Goal: Information Seeking & Learning: Learn about a topic

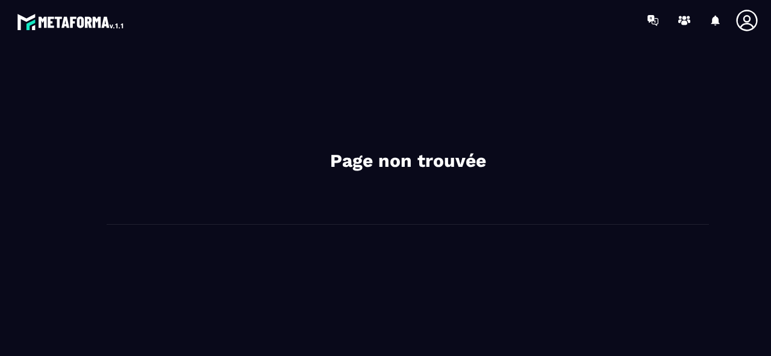
click at [101, 19] on img at bounding box center [71, 22] width 108 height 22
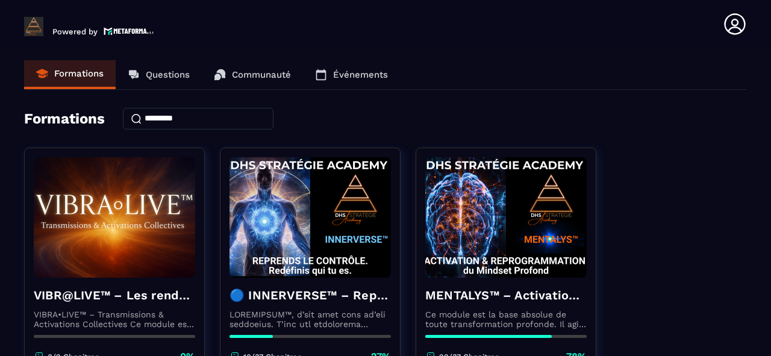
click at [267, 46] on header "Powered by [PERSON_NAME] [EMAIL_ADDRESS][DOMAIN_NAME] Formations Questions Comm…" at bounding box center [385, 24] width 771 height 48
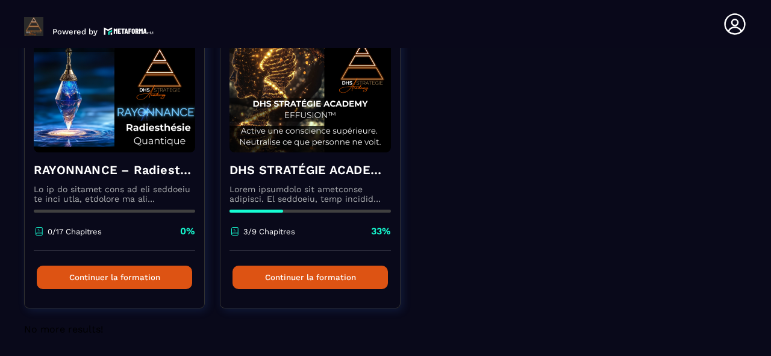
scroll to position [729, 0]
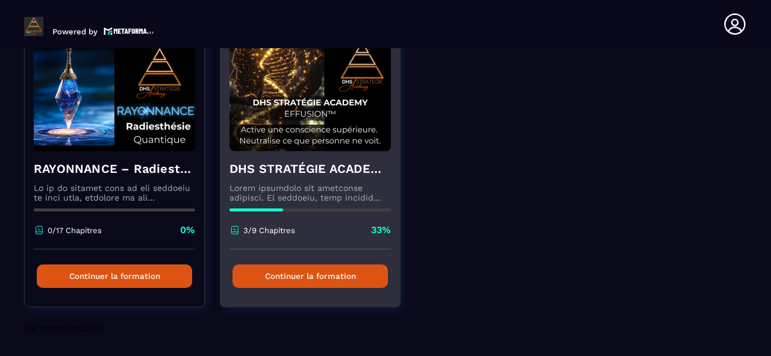
click at [281, 276] on button "Continuer la formation" at bounding box center [309, 275] width 155 height 23
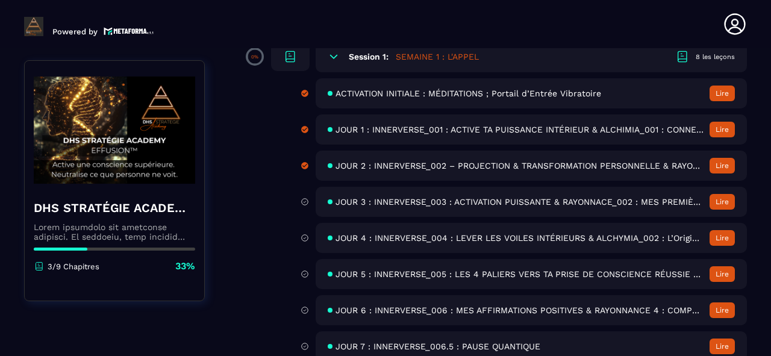
scroll to position [145, 0]
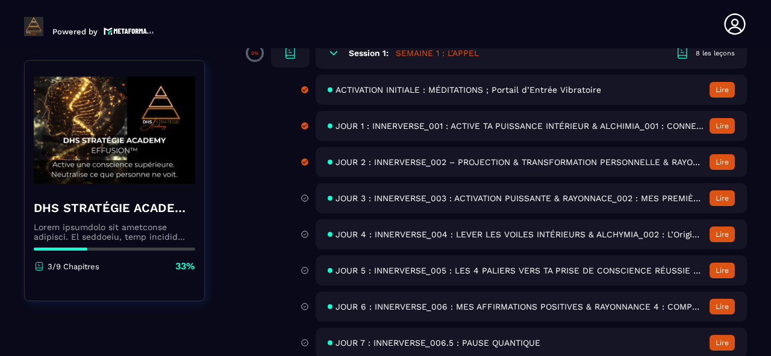
click at [429, 199] on span "JOUR 3 : INNERVERSE_003 : ACTIVATION PUISSANTE & RAYONNACE_002 : MES PREMIÈRES …" at bounding box center [519, 198] width 368 height 10
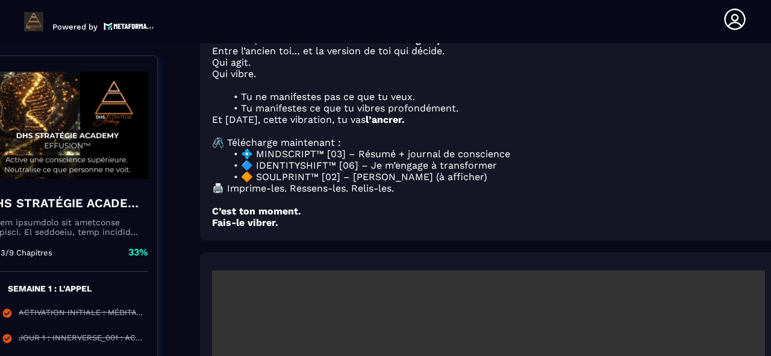
scroll to position [289, 47]
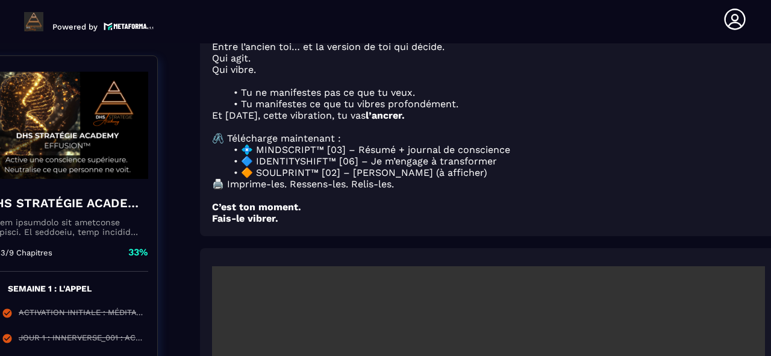
click at [246, 154] on li "💠 MINDSCRIPT™ [03] – Résumé + journal de conscience" at bounding box center [495, 149] width 538 height 11
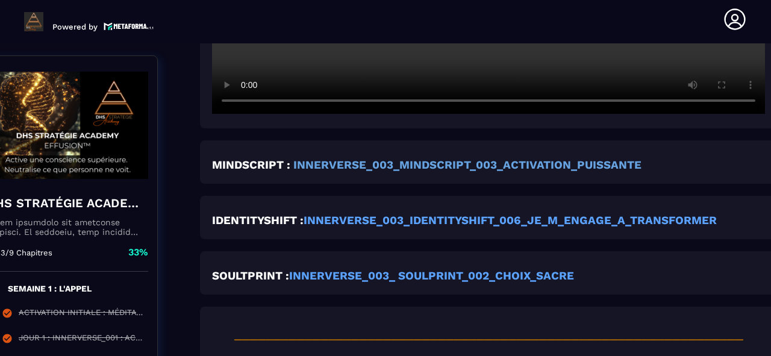
scroll to position [867, 47]
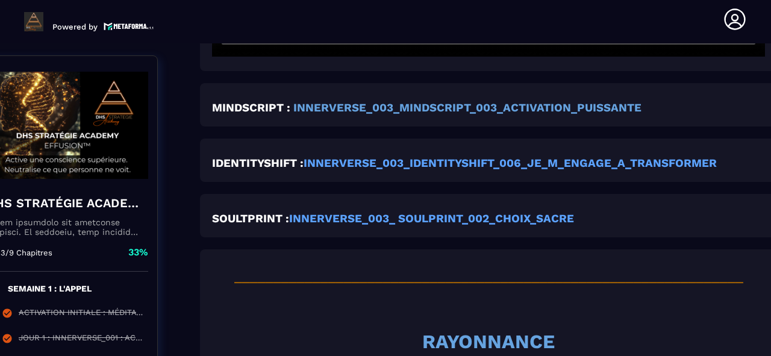
click at [378, 113] on strong "INNERVERSE_003_MINDSCRIPT_003_ACTIVATION_PUISSANTE" at bounding box center [467, 107] width 348 height 13
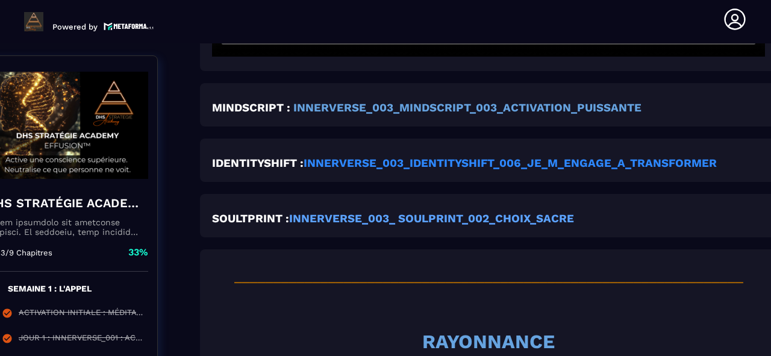
click at [435, 166] on strong "INNERVERSE_003_IDENTITYSHIFT_006_JE_M_ENGAGE_A_TRANSFORMER" at bounding box center [510, 163] width 413 height 13
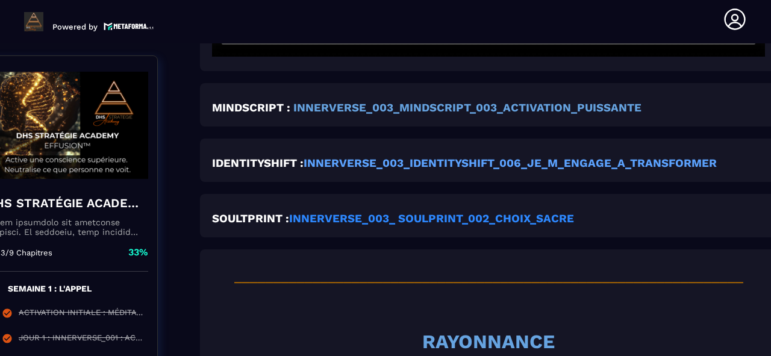
click at [446, 223] on strong "INNERVERSE_003_ SOULPRINT_002_CHOIX_SACRE" at bounding box center [431, 218] width 285 height 13
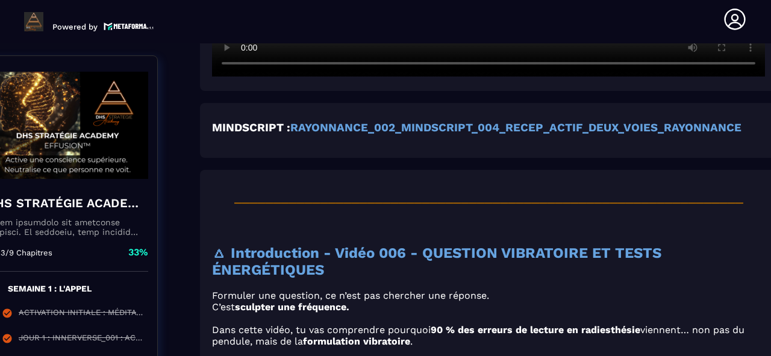
scroll to position [1831, 47]
click at [429, 133] on strong "RAYONNANCE_002_MINDSCRIPT_004_RECEP_ACTIF_DEUX_VOIES_RAYONNANCE" at bounding box center [515, 127] width 451 height 13
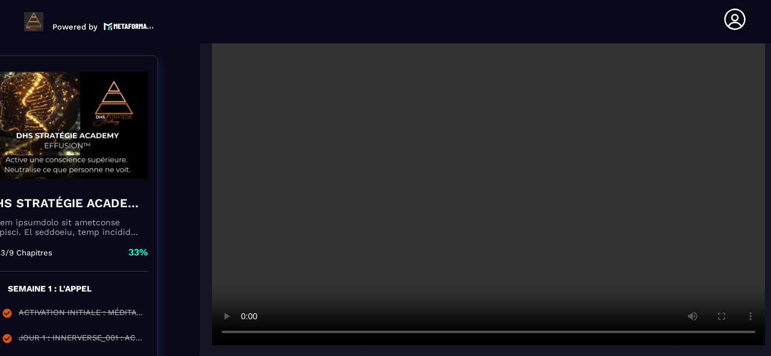
scroll to position [2409, 47]
